Goal: Use online tool/utility: Utilize a website feature to perform a specific function

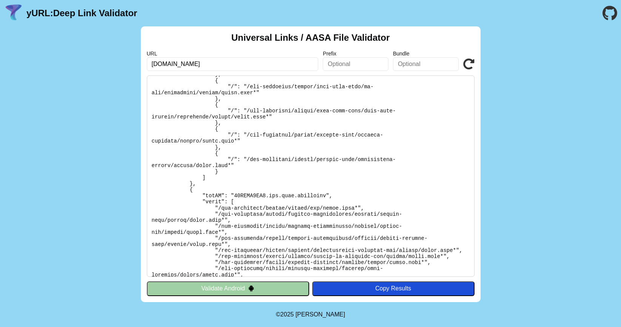
scroll to position [618, 0]
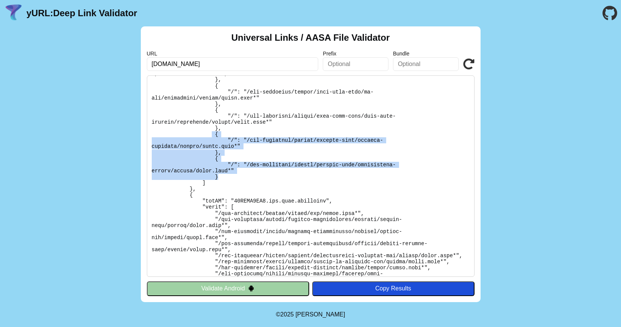
drag, startPoint x: 222, startPoint y: 183, endPoint x: 210, endPoint y: 141, distance: 43.5
click at [210, 141] on pre at bounding box center [311, 177] width 328 height 202
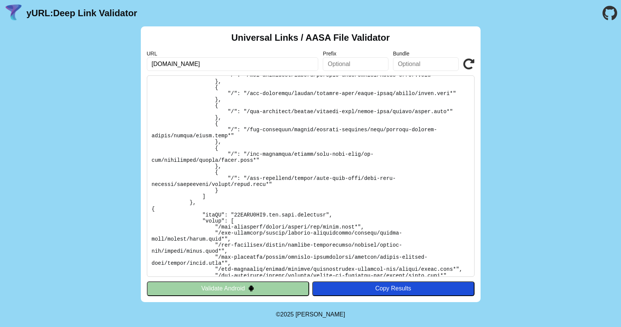
scroll to position [1589, 0]
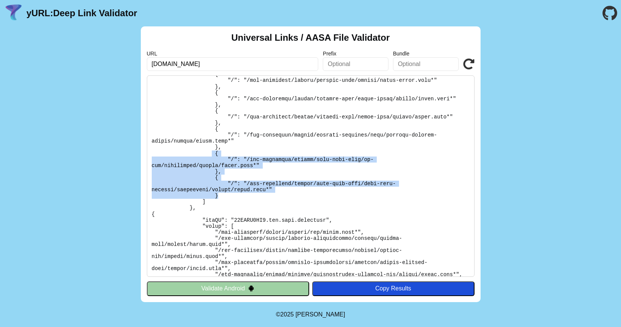
drag, startPoint x: 219, startPoint y: 206, endPoint x: 213, endPoint y: 166, distance: 40.1
click at [213, 166] on pre at bounding box center [311, 177] width 328 height 202
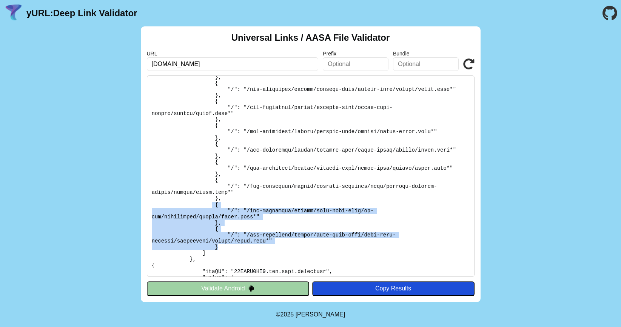
scroll to position [1544, 0]
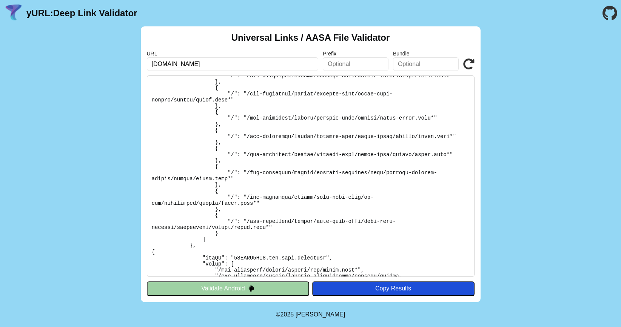
scroll to position [1552, 0]
click at [467, 66] on icon at bounding box center [468, 64] width 11 height 11
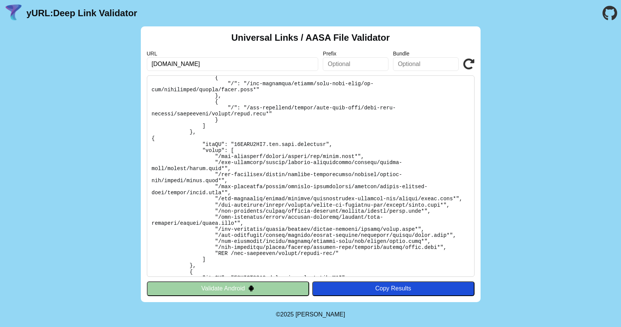
scroll to position [1658, 0]
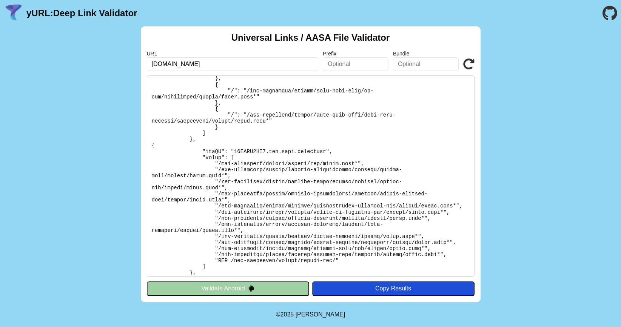
click at [467, 66] on icon at bounding box center [468, 64] width 11 height 11
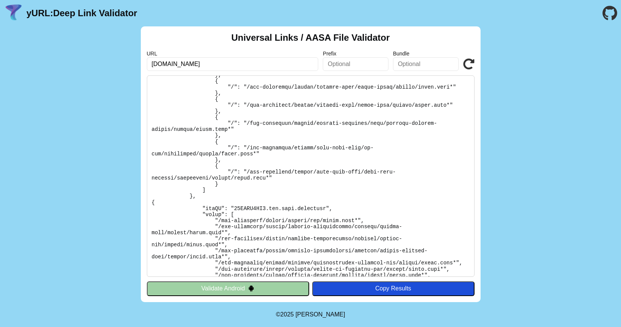
scroll to position [1613, 0]
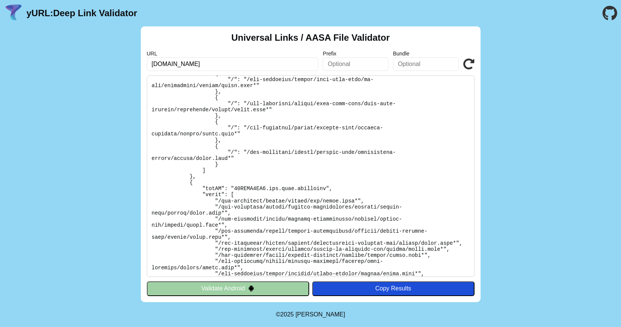
scroll to position [623, 0]
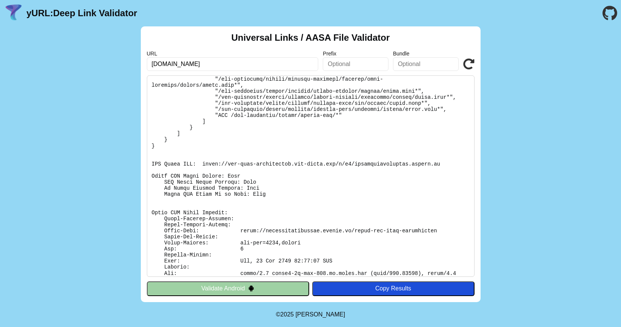
scroll to position [969, 0]
